Goal: Task Accomplishment & Management: Manage account settings

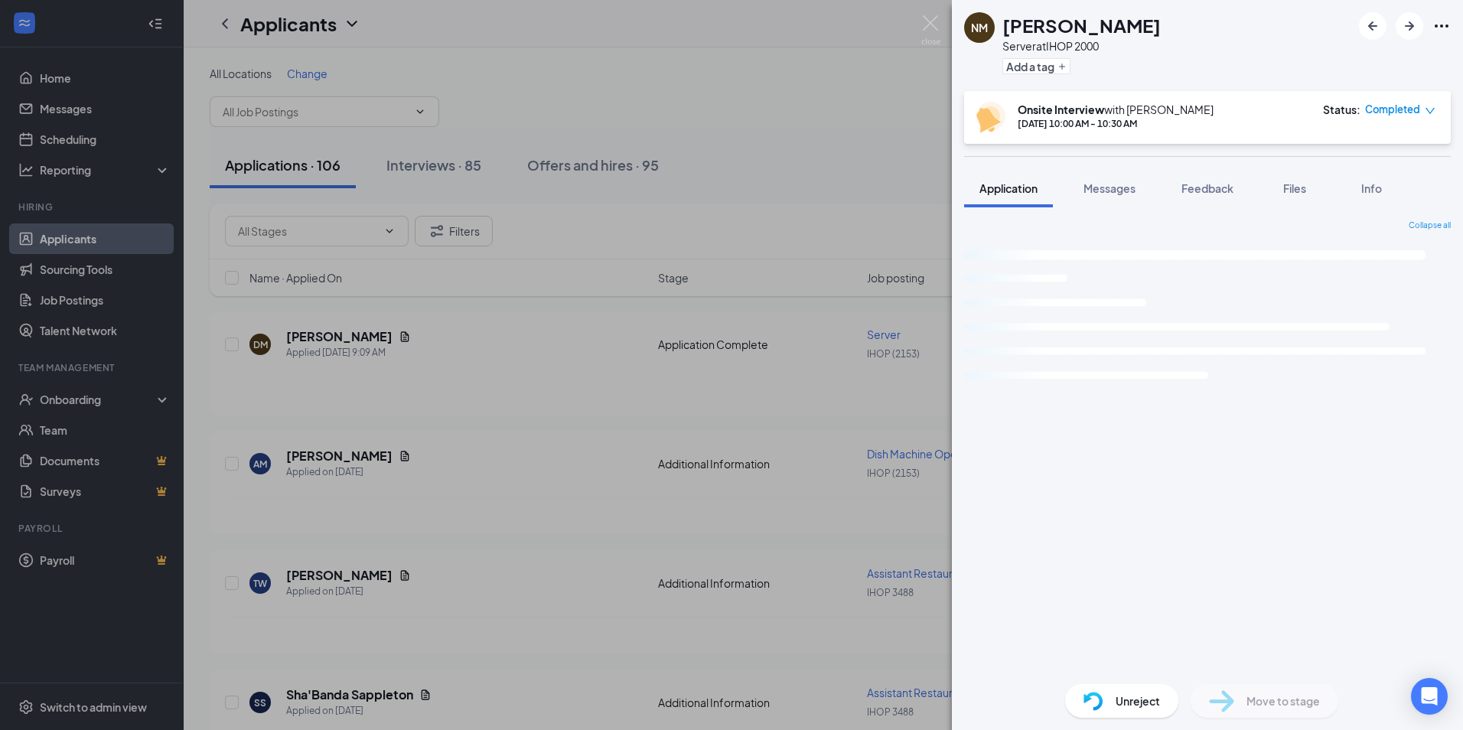
click at [469, 107] on div "NM [PERSON_NAME] Server at IHOP 2000 Add a tag Onsite Interview with [PERSON_NA…" at bounding box center [731, 365] width 1463 height 730
click at [424, 109] on div "NM [PERSON_NAME] Server at IHOP 2000 Add a tag Onsite Interview with [PERSON_NA…" at bounding box center [731, 365] width 1463 height 730
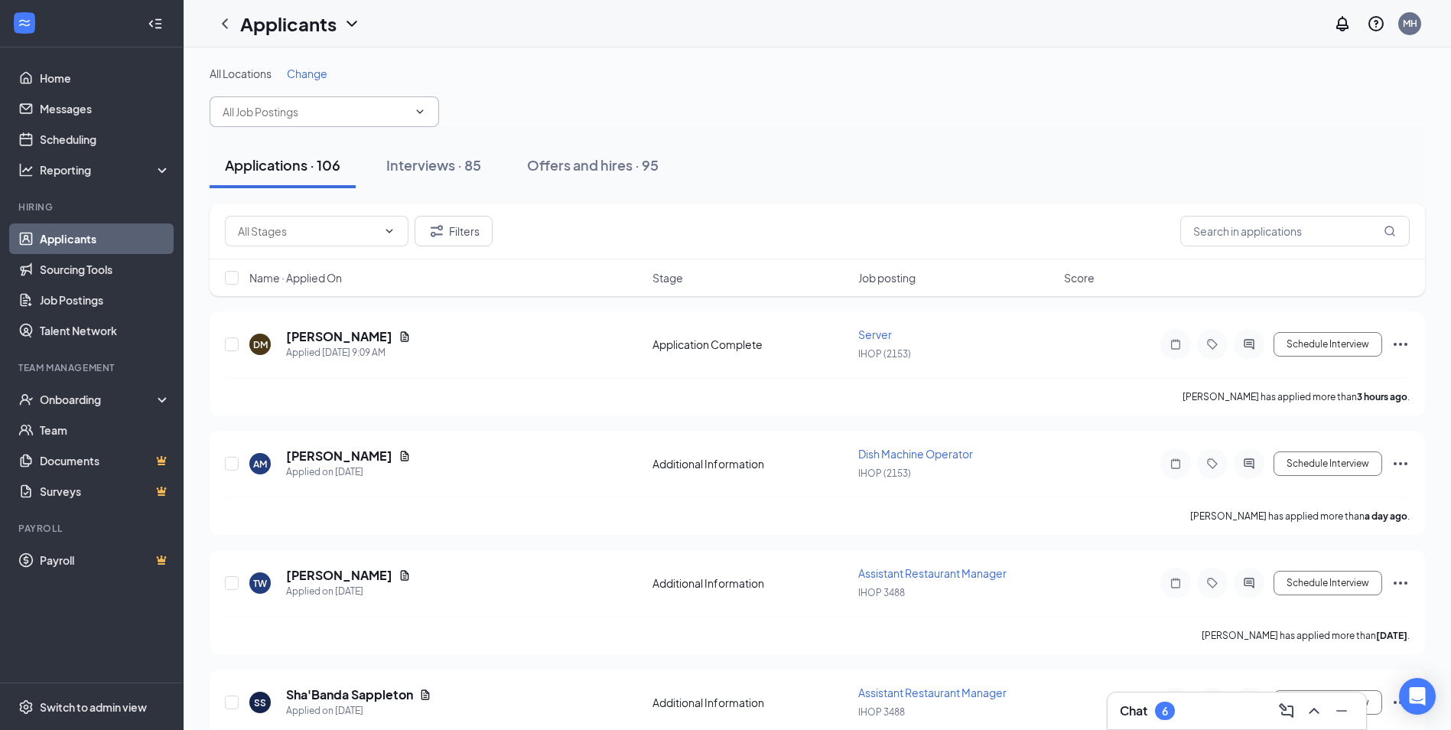
click at [418, 112] on icon "ChevronDown" at bounding box center [420, 112] width 12 height 12
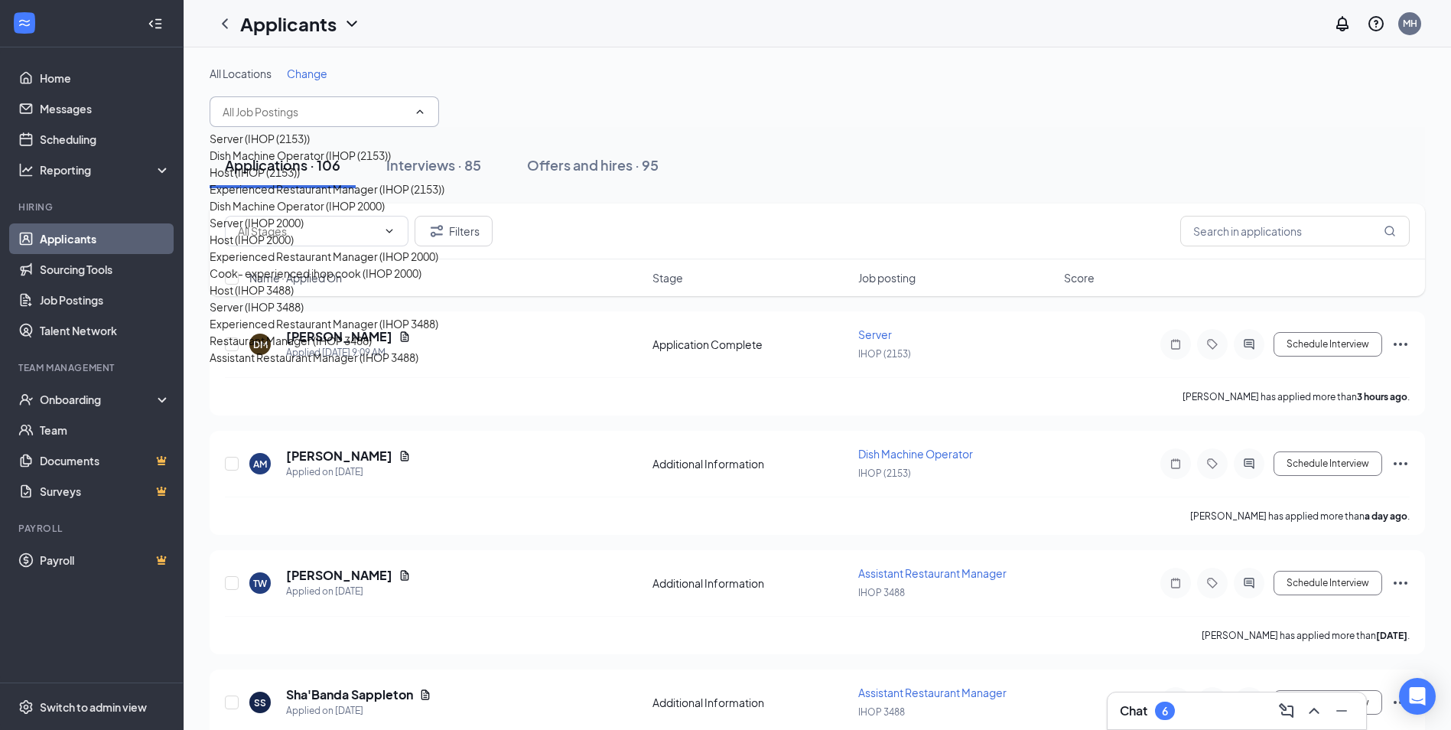
scroll to position [153, 0]
drag, startPoint x: 290, startPoint y: 189, endPoint x: 549, endPoint y: 188, distance: 259.3
click at [292, 214] on div "Server (IHOP 2000)" at bounding box center [257, 222] width 94 height 17
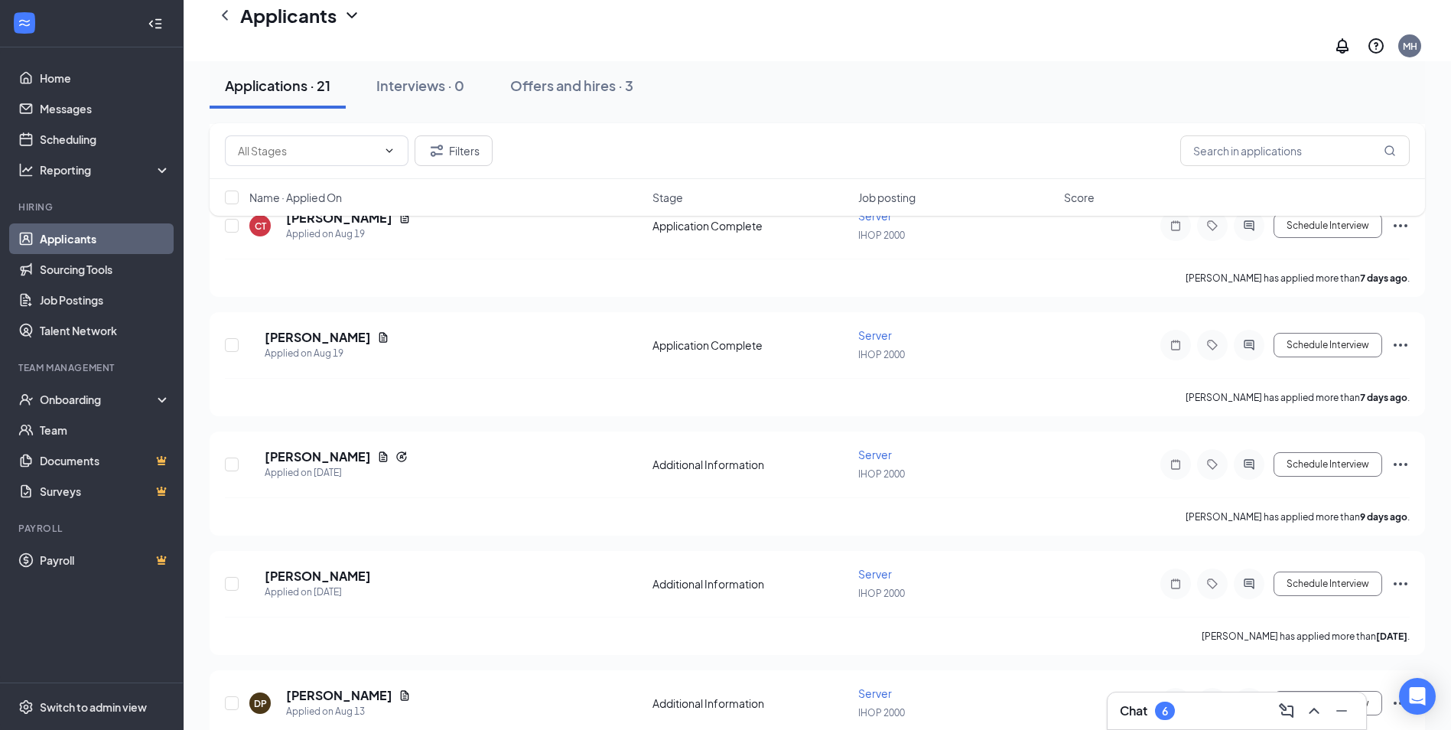
scroll to position [229, 0]
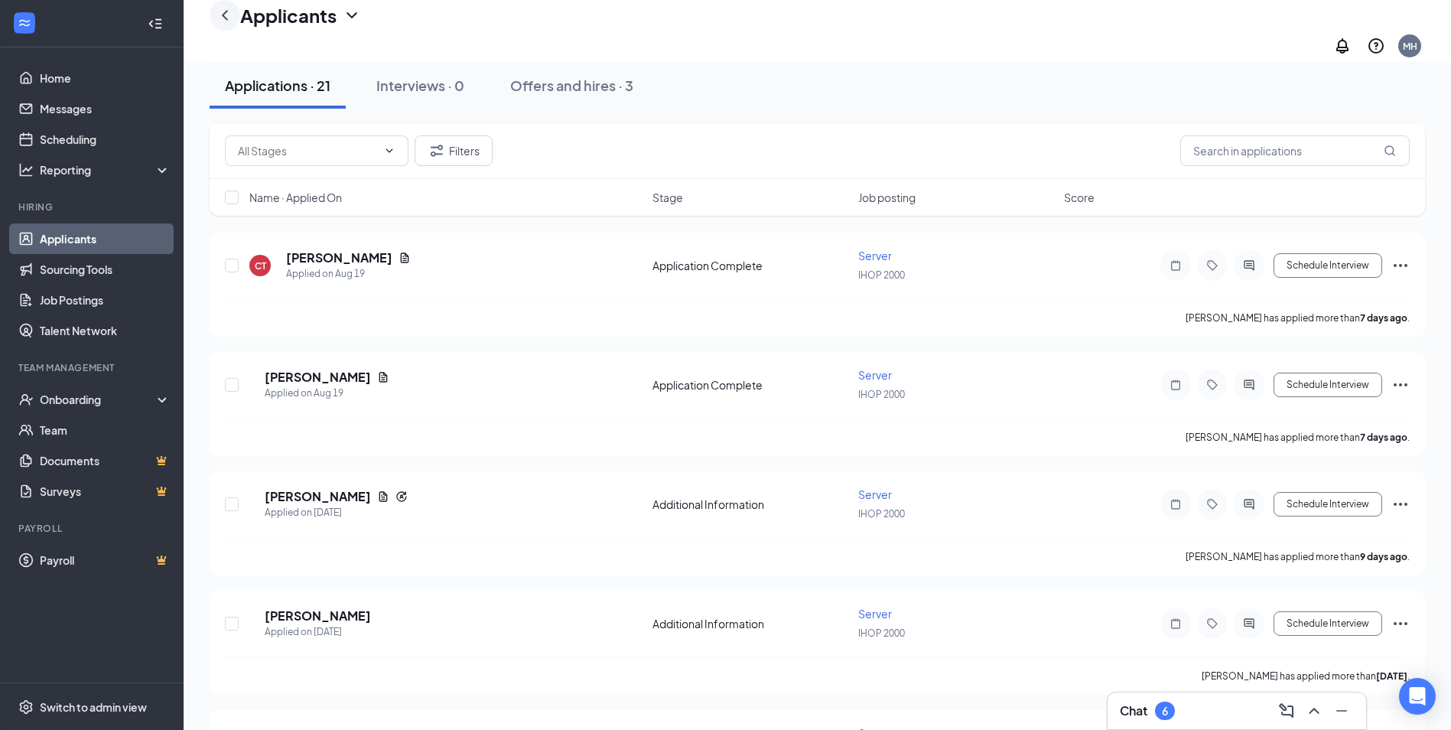
click at [224, 24] on icon "ChevronLeft" at bounding box center [225, 15] width 18 height 18
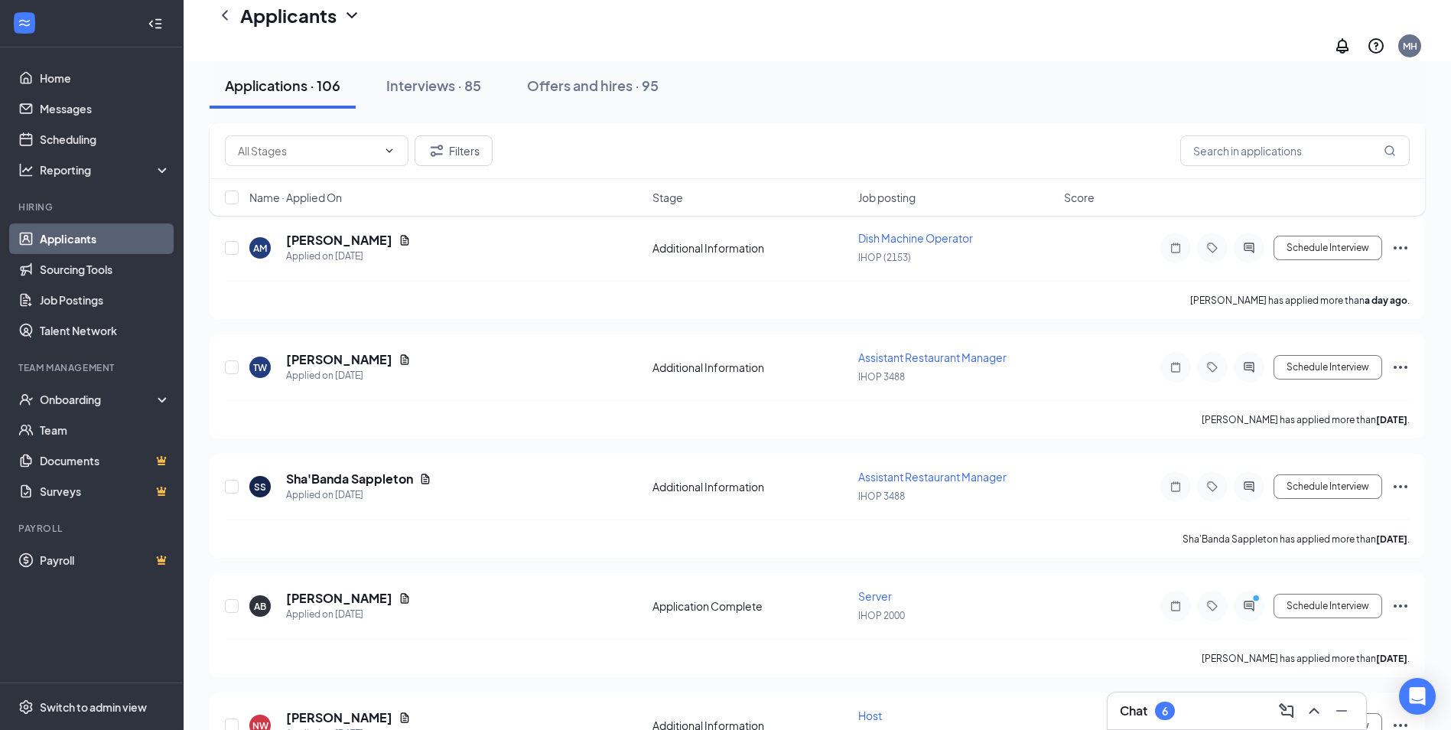
drag, startPoint x: 217, startPoint y: 28, endPoint x: 292, endPoint y: 65, distance: 83.5
click at [219, 24] on icon "ChevronLeft" at bounding box center [225, 15] width 18 height 18
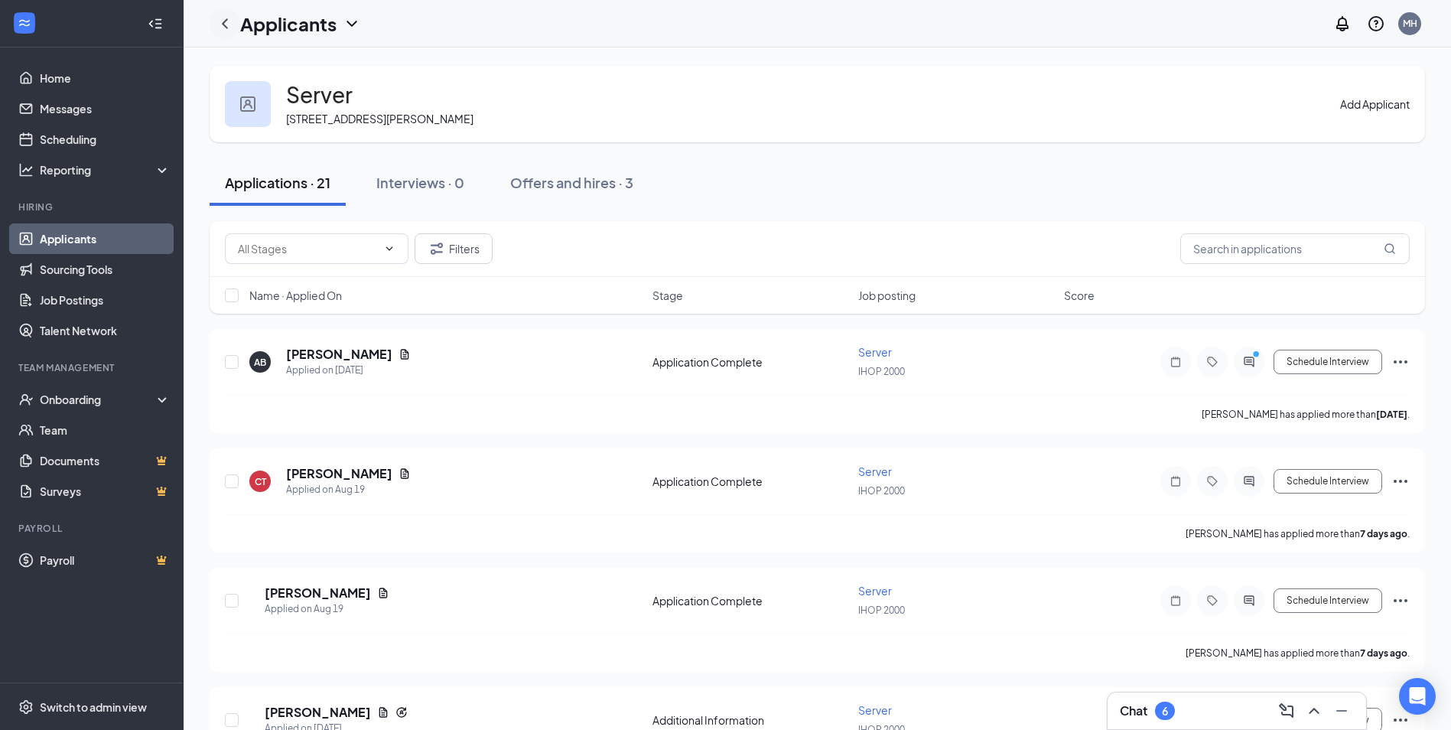
click at [227, 21] on icon "ChevronLeft" at bounding box center [225, 24] width 18 height 18
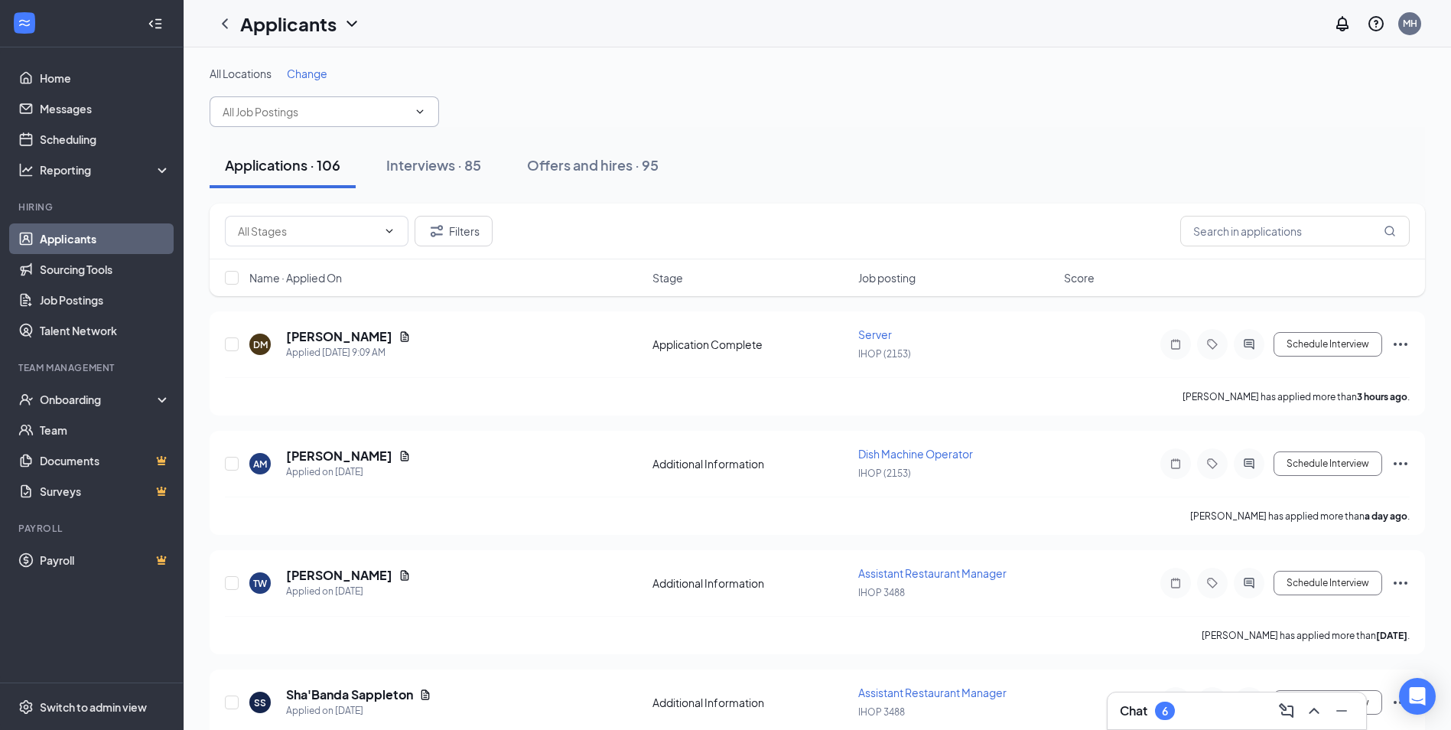
click at [408, 110] on span at bounding box center [324, 111] width 229 height 31
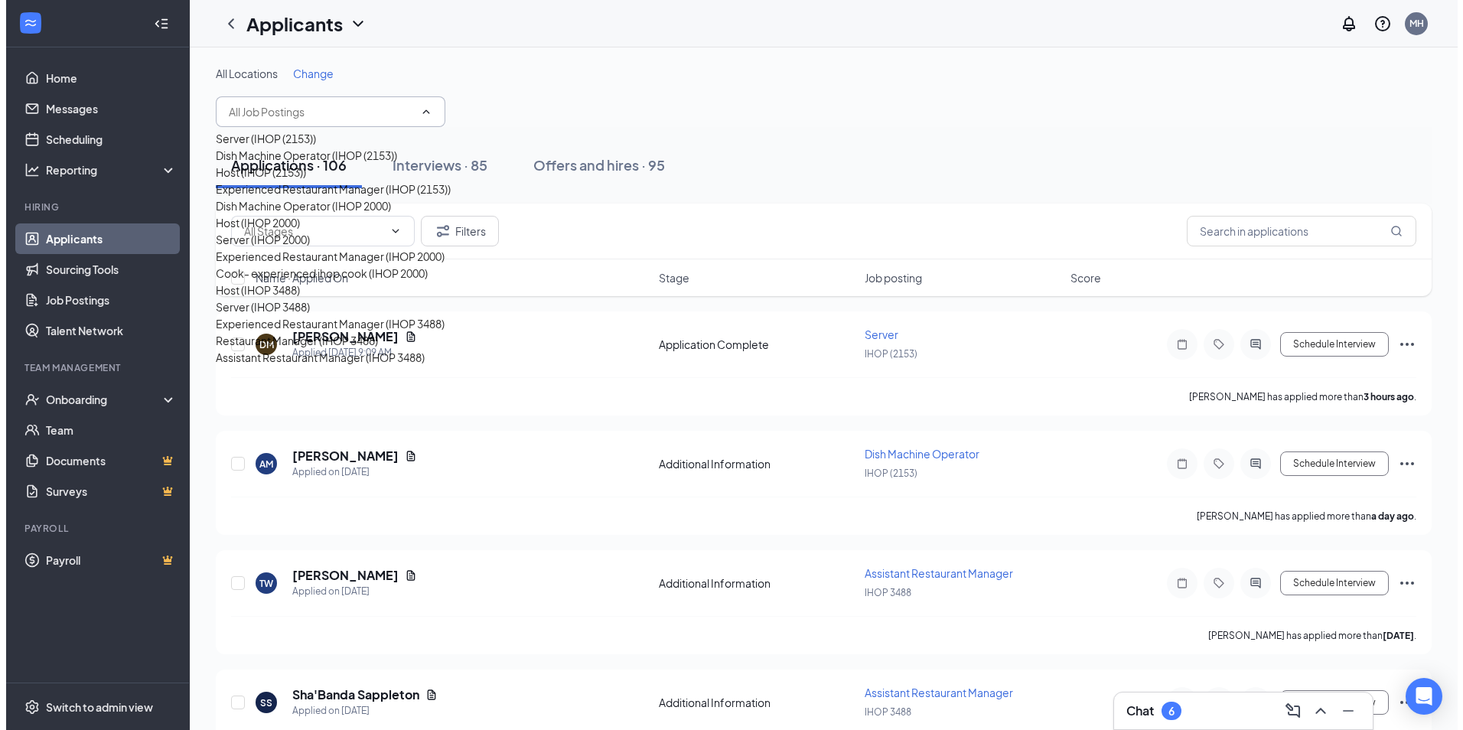
scroll to position [76, 0]
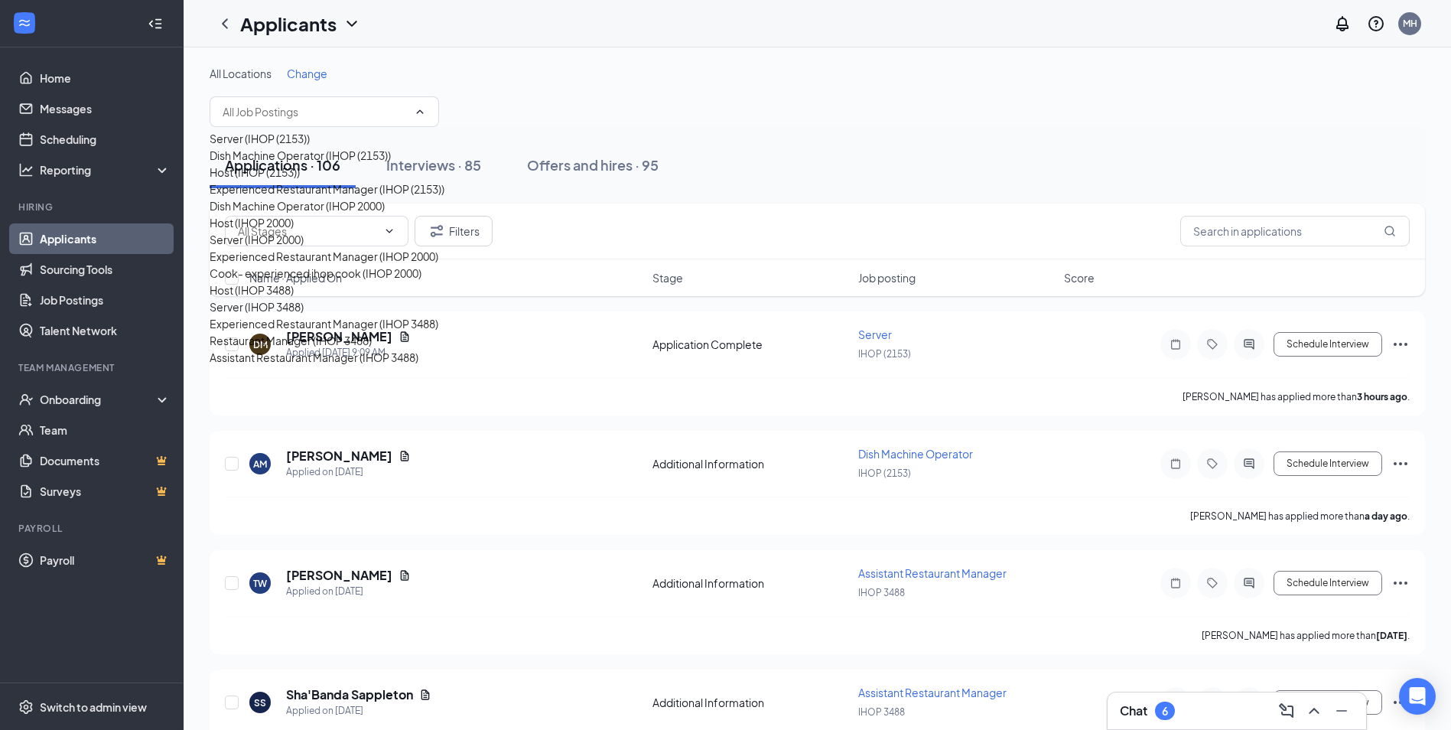
click at [285, 231] on div "Host (IHOP 2000)" at bounding box center [252, 222] width 84 height 17
